Goal: Navigation & Orientation: Go to known website

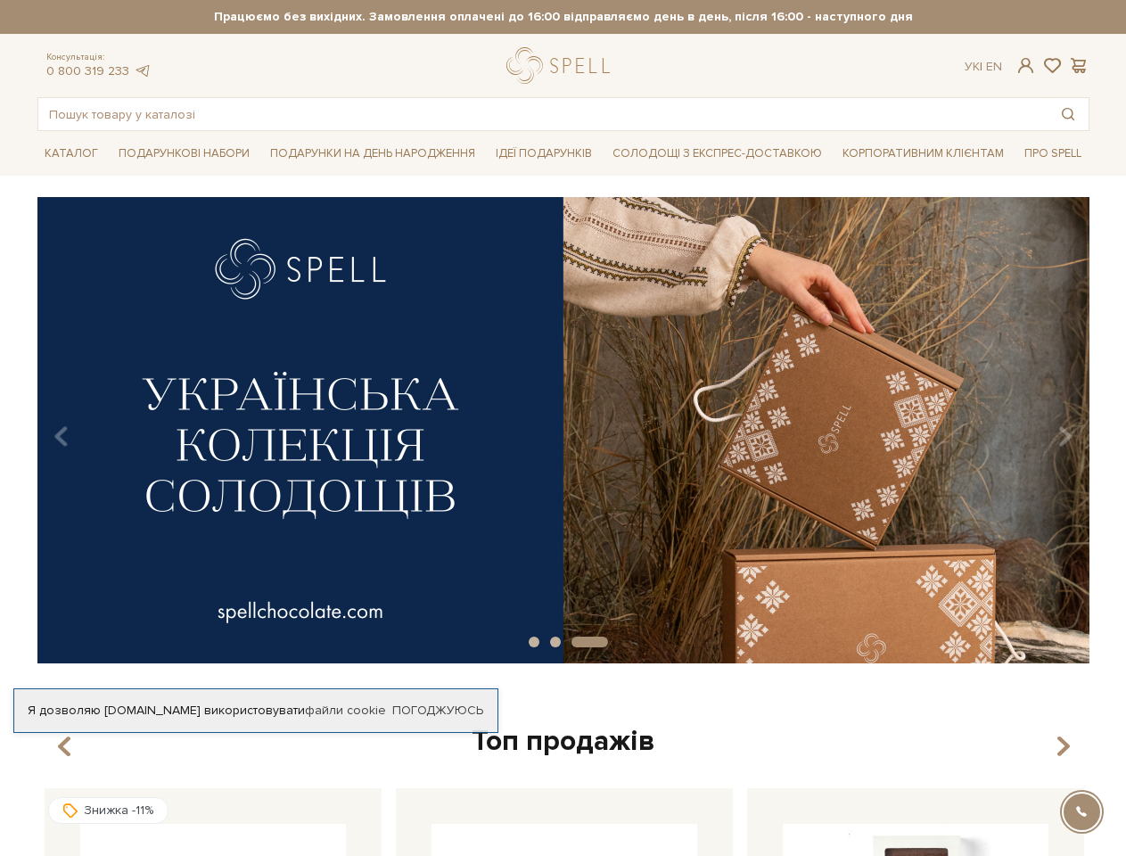
click at [563, 17] on strong "Працюємо без вихідних. Замовлення оплачені до 16:00 відправляємо день в день, п…" at bounding box center [563, 17] width 1052 height 16
click at [1025, 65] on span at bounding box center [1025, 65] width 21 height 19
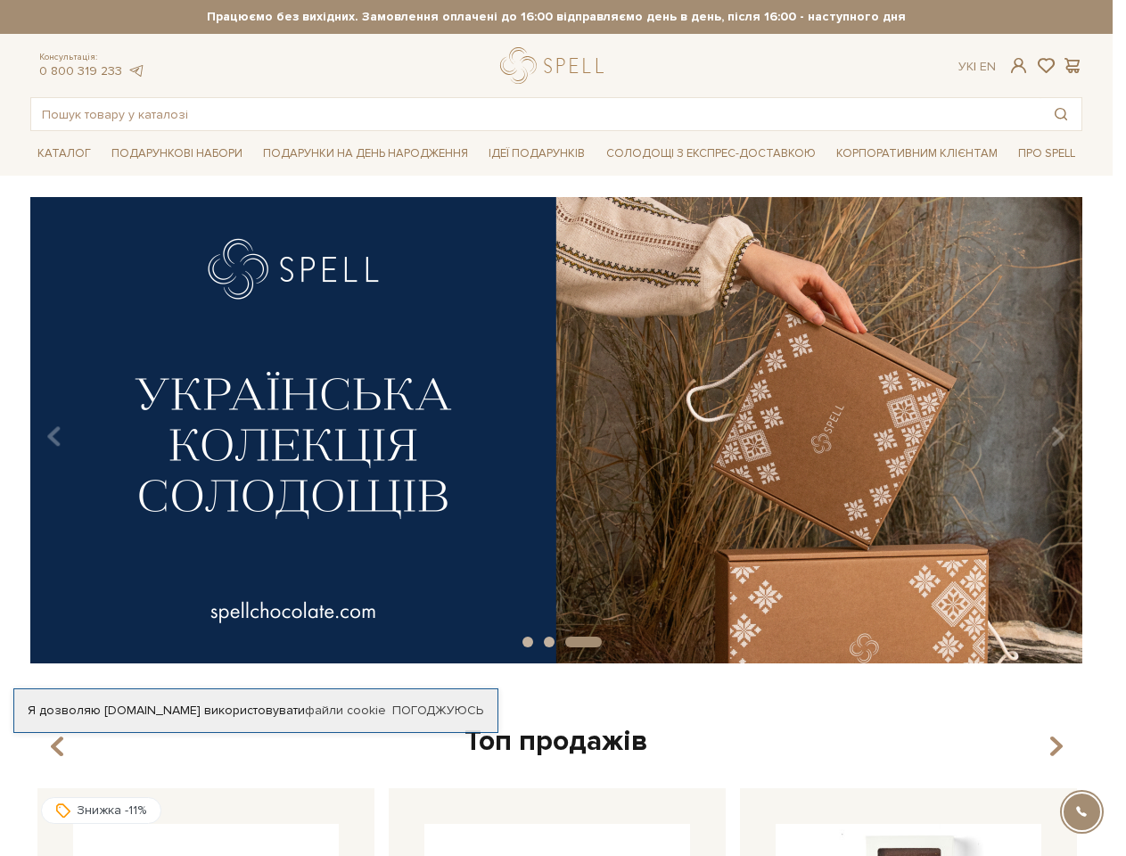
click at [1052, 66] on div "Авторизація E-Mail [GEOGRAPHIC_DATA] Забули пароль? Увійти Зареєструватись Забу…" at bounding box center [563, 428] width 1126 height 856
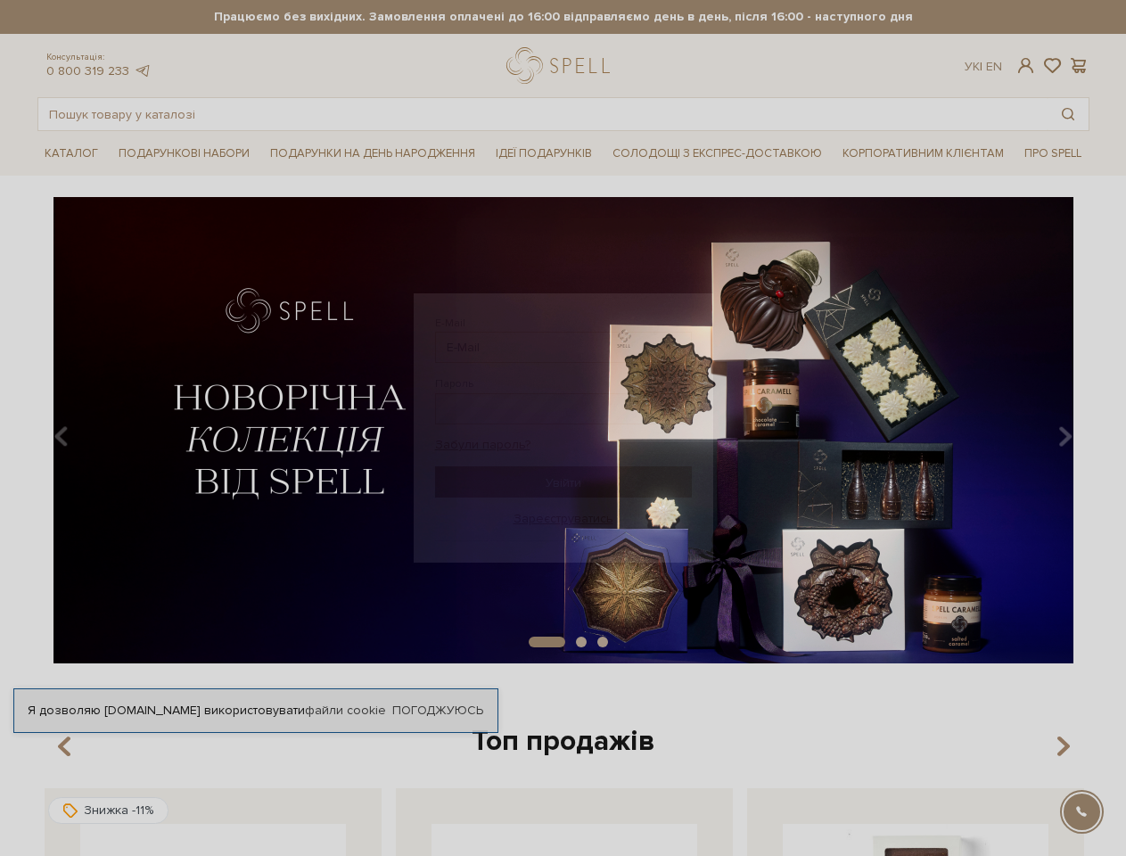
click at [1079, 66] on div "Авторизація E-Mail [GEOGRAPHIC_DATA] Забули пароль? Увійти Зареєструватись Забу…" at bounding box center [563, 428] width 1126 height 856
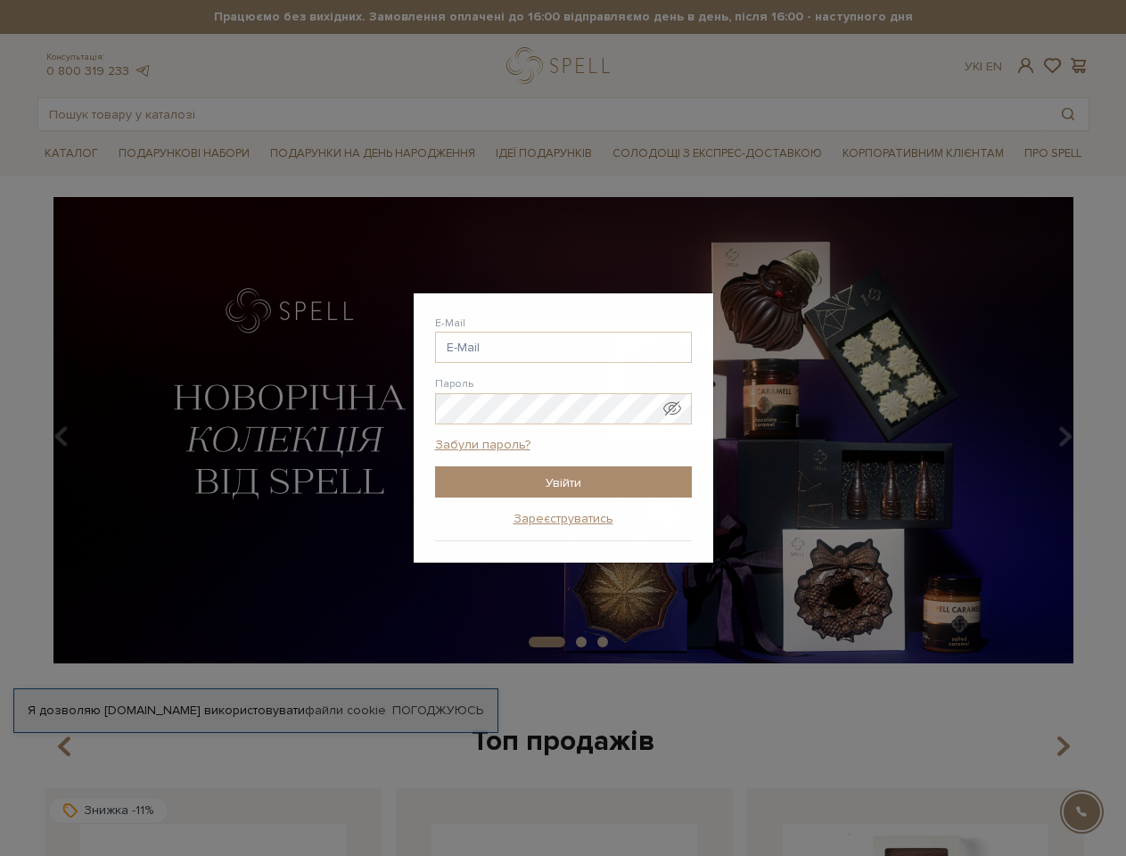
click at [1068, 114] on div "Авторизація E-Mail [GEOGRAPHIC_DATA] Забули пароль? Увійти Зареєструватись Забу…" at bounding box center [563, 428] width 1126 height 856
click at [0, 430] on div "Авторизація E-Mail [GEOGRAPHIC_DATA] Забули пароль? Увійти Зареєструватись Забу…" at bounding box center [563, 428] width 1126 height 856
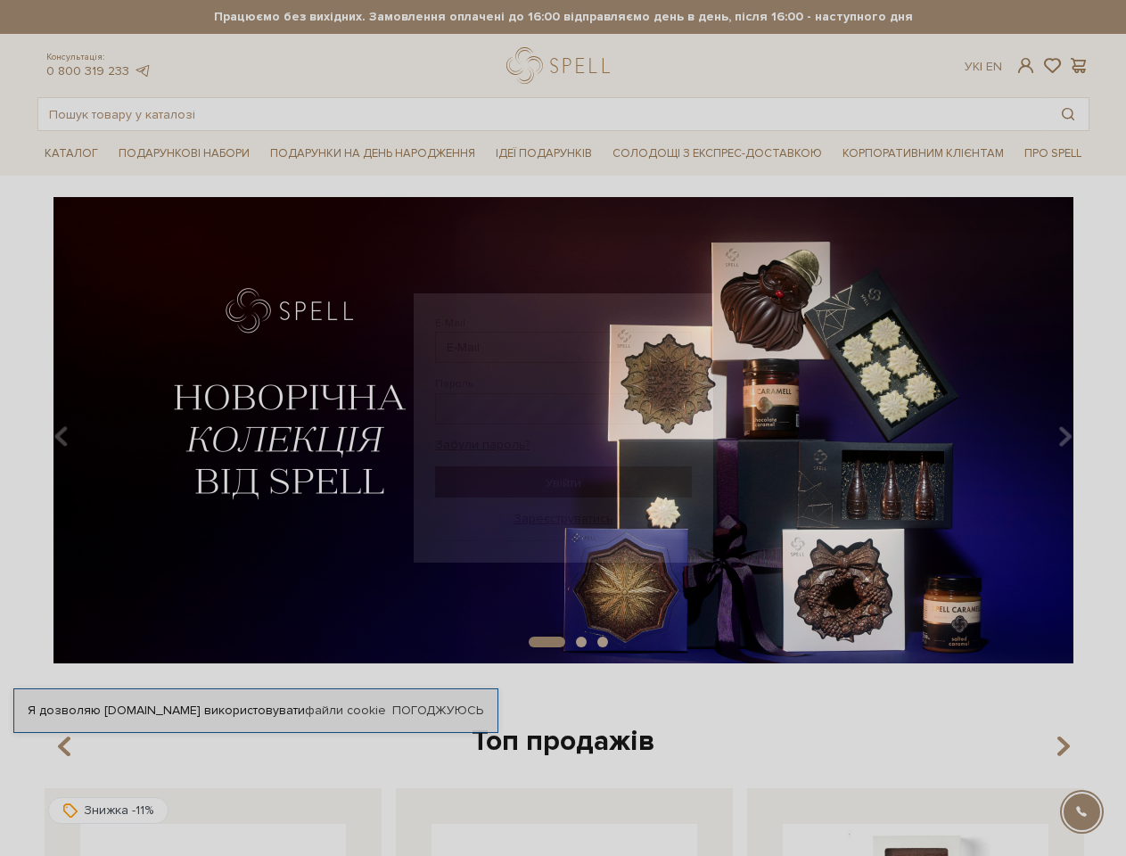
click at [0, 430] on div "slide 2 of 3" at bounding box center [563, 424] width 1126 height 454
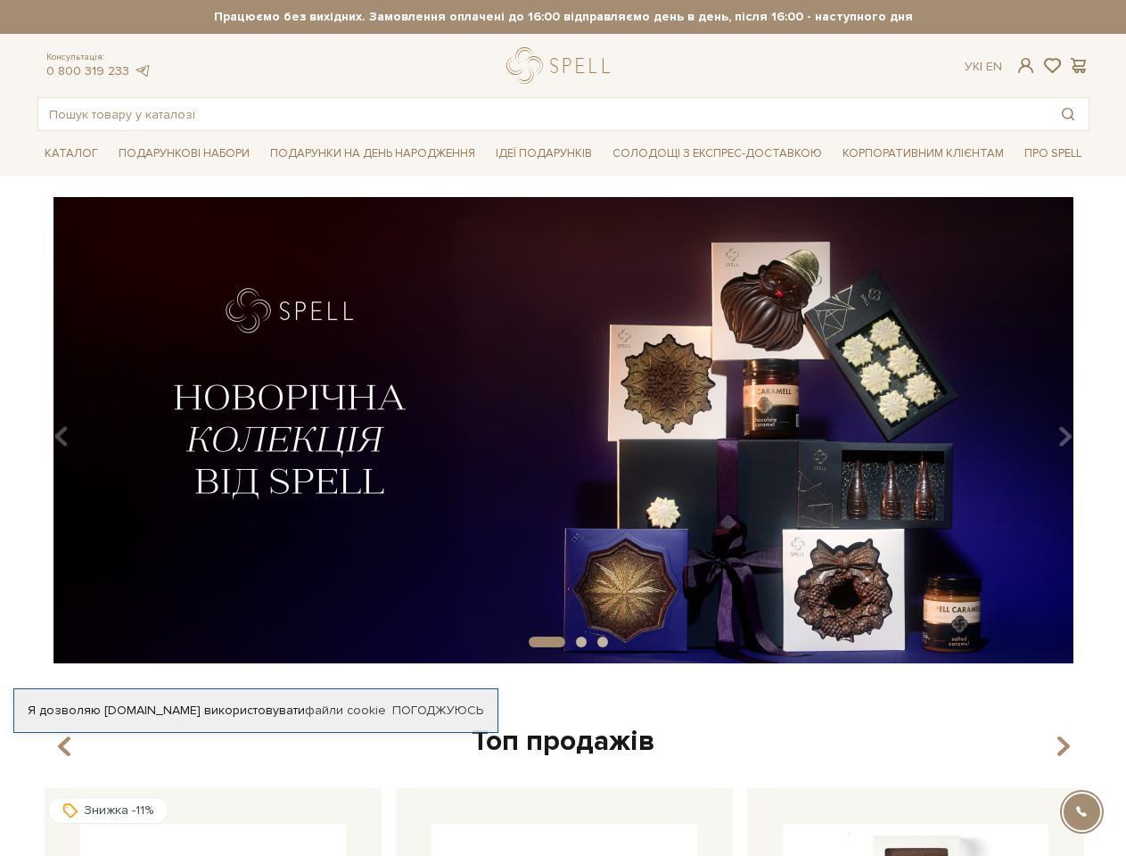
click at [19, 430] on div "slide 2 of 3" at bounding box center [563, 424] width 1126 height 454
click at [572, 430] on img at bounding box center [563, 430] width 1052 height 466
click at [1117, 430] on div "slide 2 of 3" at bounding box center [563, 424] width 1126 height 454
